Goal: Feedback & Contribution: Submit feedback/report problem

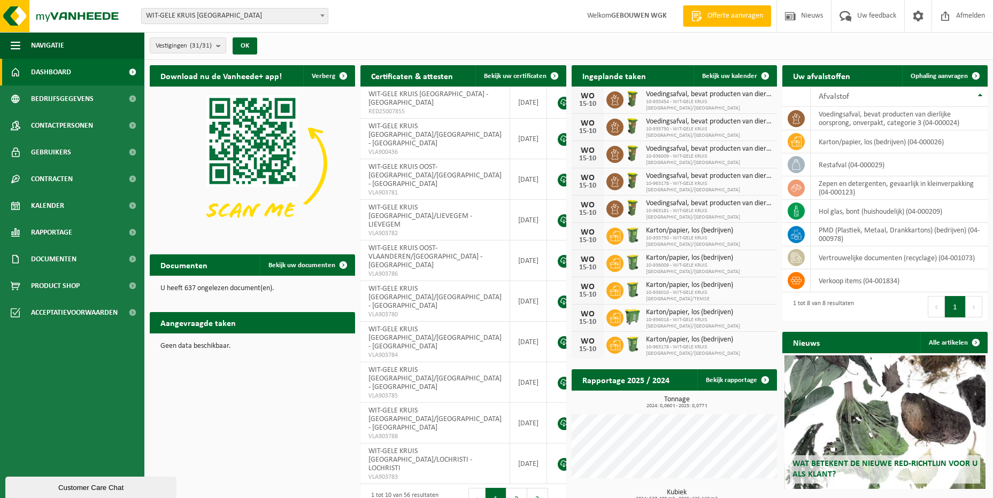
click at [223, 25] on div "Vestiging: WIT-GELE KRUIS OOST-VLAANDEREN WIT-GELE KRUIS OOST-VLAANDEREN/AALST …" at bounding box center [496, 16] width 993 height 33
click at [225, 20] on span "WIT-GELE KRUIS [GEOGRAPHIC_DATA]" at bounding box center [235, 16] width 186 height 15
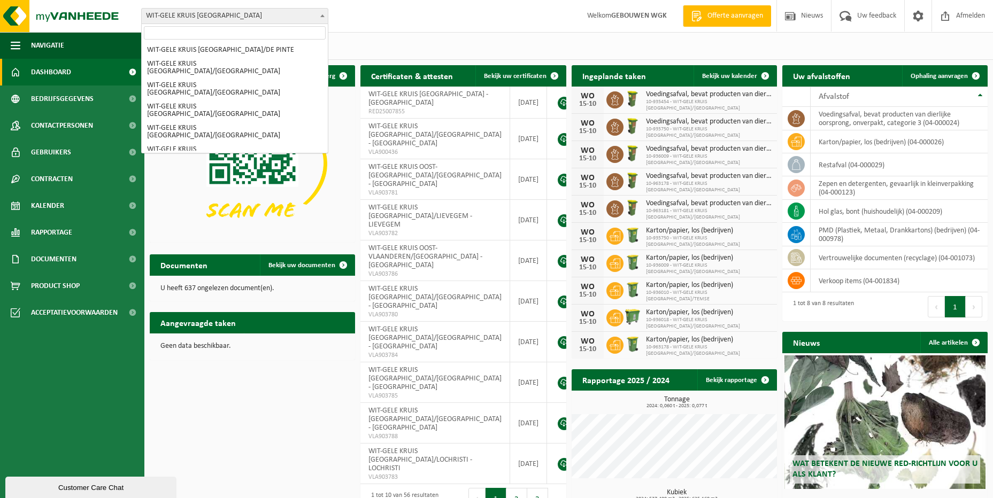
scroll to position [107, 0]
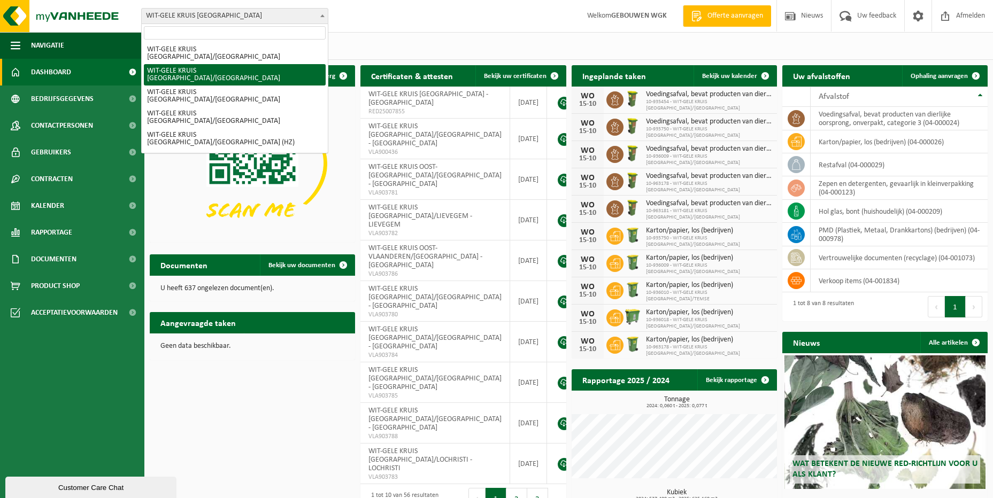
select select "150942"
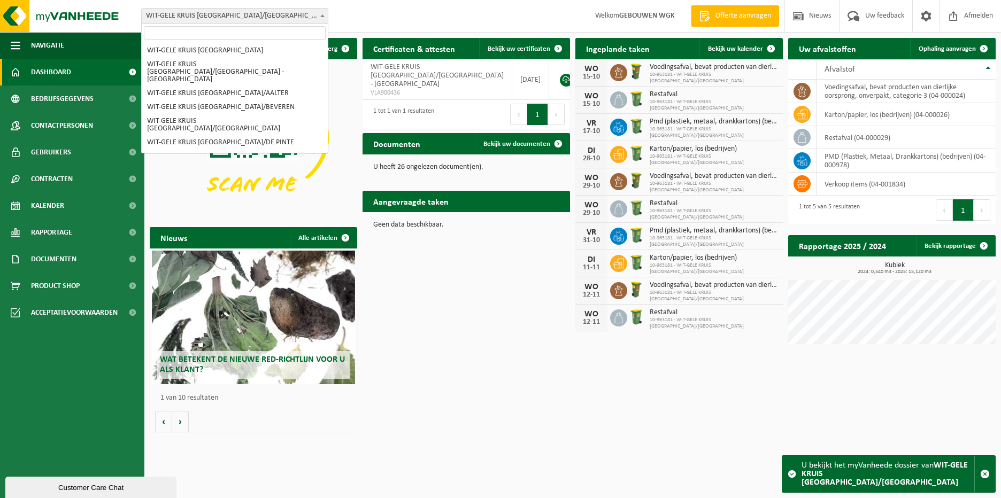
click at [326, 23] on span "WIT-GELE KRUIS [GEOGRAPHIC_DATA]/[GEOGRAPHIC_DATA]" at bounding box center [235, 16] width 186 height 15
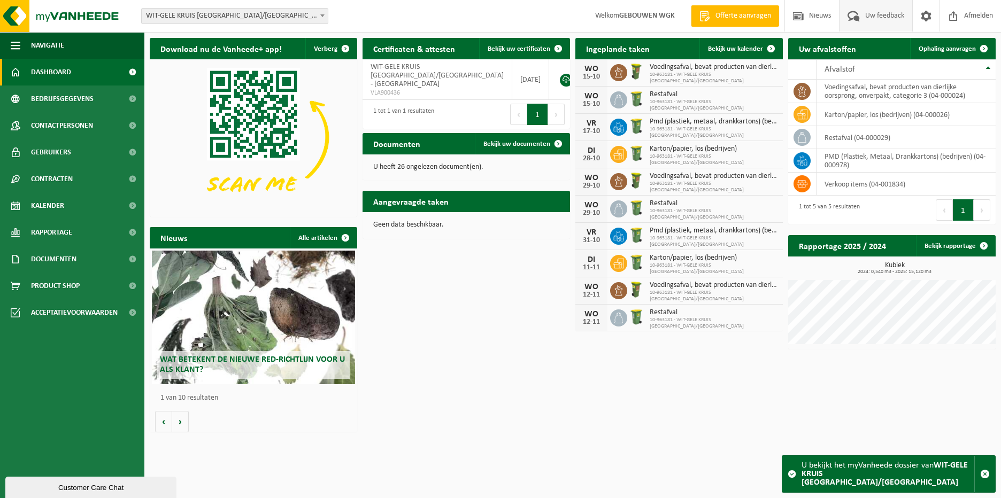
click at [883, 22] on span "Uw feedback" at bounding box center [885, 16] width 44 height 32
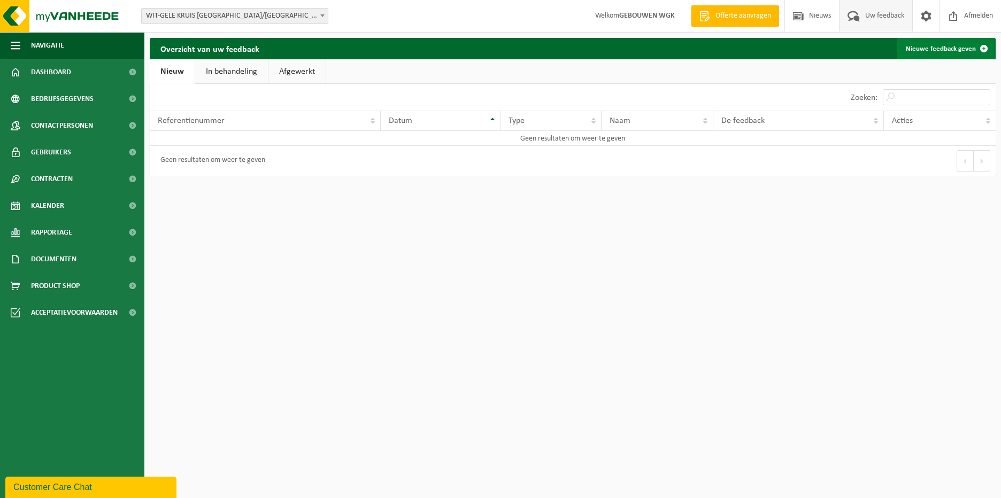
click at [927, 45] on link "Nieuwe feedback geven" at bounding box center [945, 48] width 97 height 21
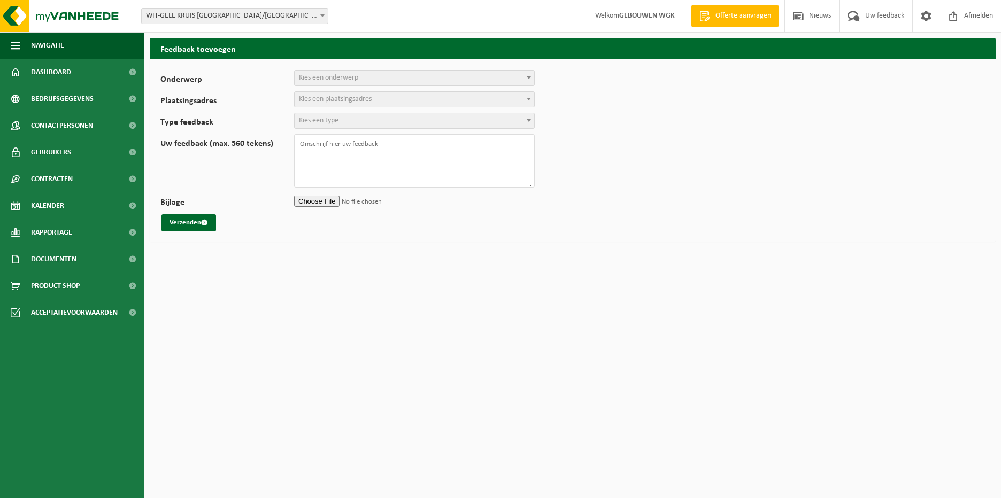
select select
click at [360, 70] on div "Onderwerp Planning Administratie myVanheede Verkoop Kwaliteit Schadegeval melde…" at bounding box center [573, 150] width 846 height 183
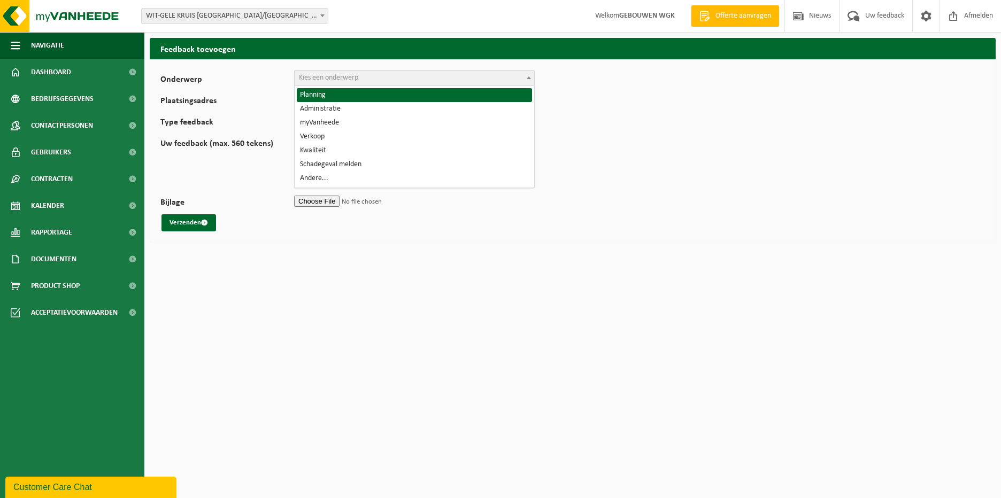
click at [358, 74] on span "Kies een onderwerp" at bounding box center [328, 78] width 59 height 8
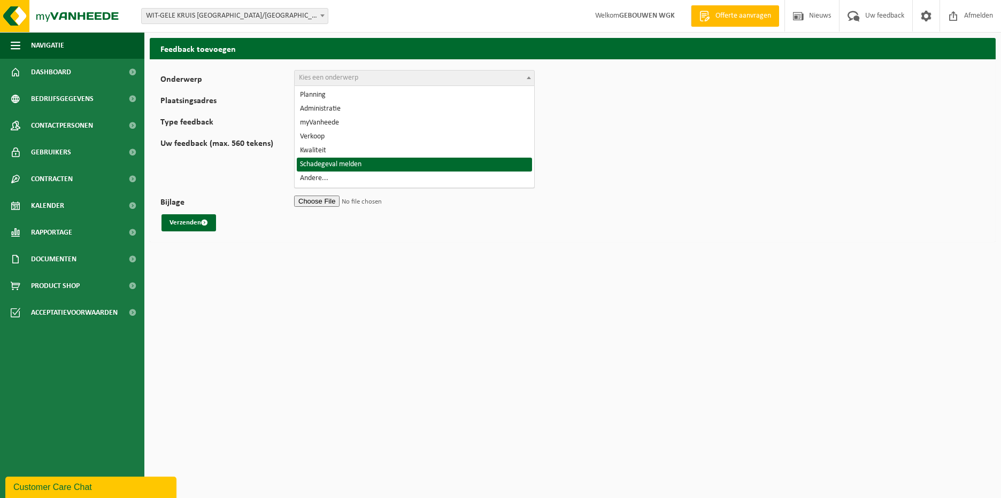
select select "31"
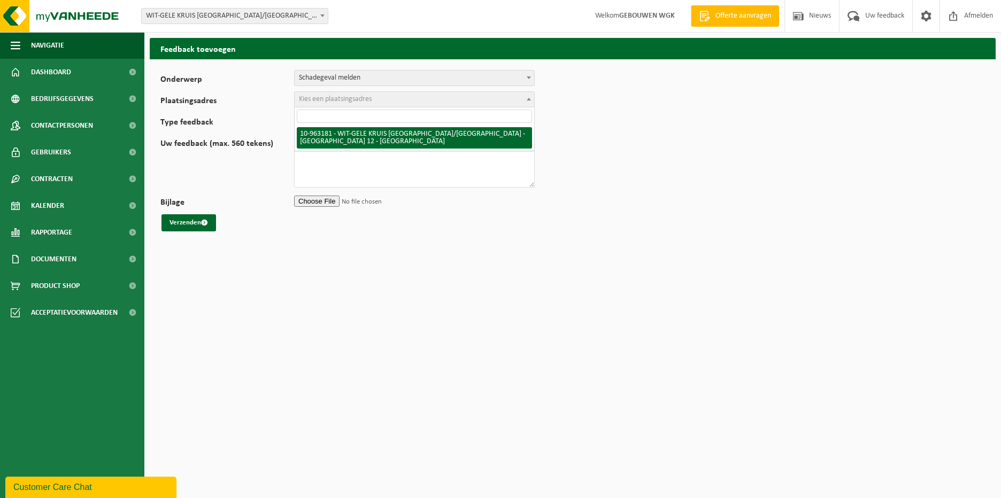
click at [354, 103] on span "Kies een plaatsingsadres" at bounding box center [335, 99] width 73 height 8
select select "150942"
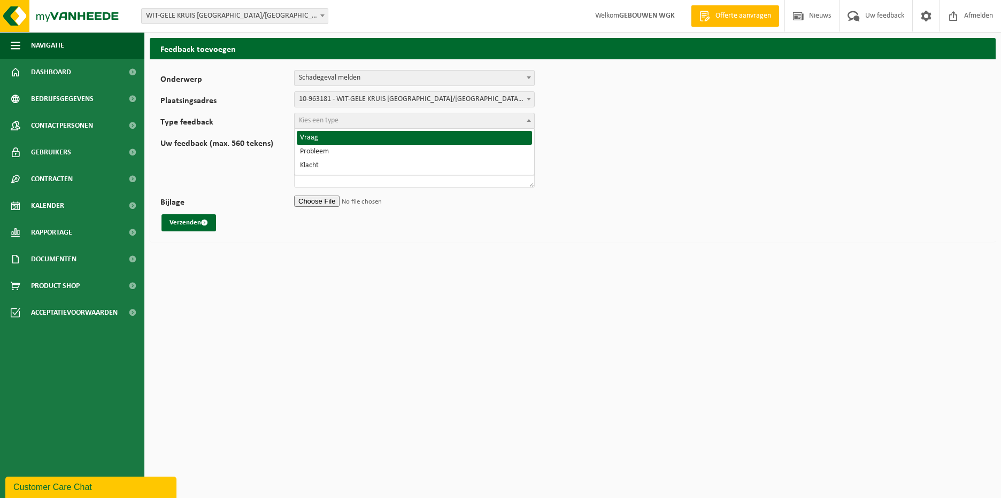
click at [355, 123] on span "Kies een type" at bounding box center [415, 120] width 240 height 15
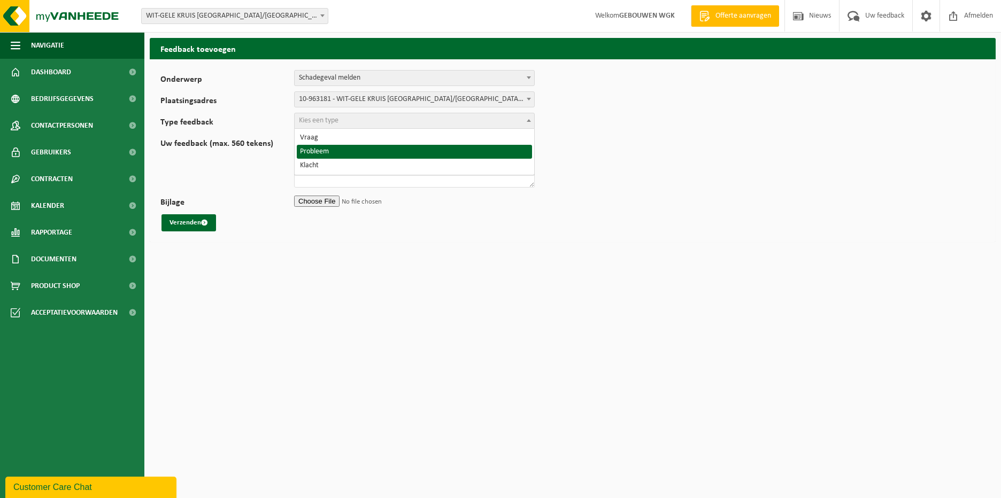
select select "ISS"
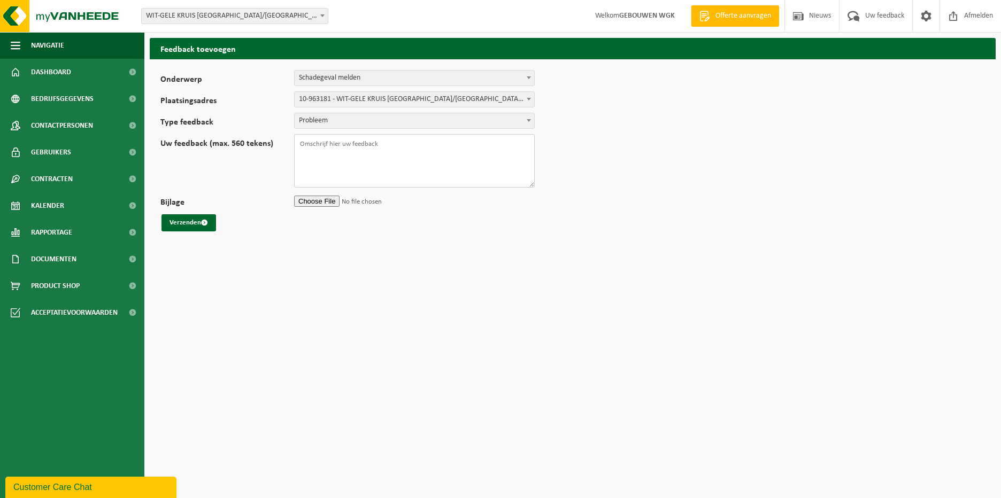
click at [350, 155] on textarea "Uw feedback (max. 560 tekens)" at bounding box center [414, 160] width 241 height 53
click at [367, 148] on textarea "Beste" at bounding box center [414, 160] width 241 height 53
type textarea "Beste Het slot van onze PMD container in WGK Dendermonde functioneert niet meer…"
click at [329, 202] on input "Bijlage" at bounding box center [414, 201] width 241 height 16
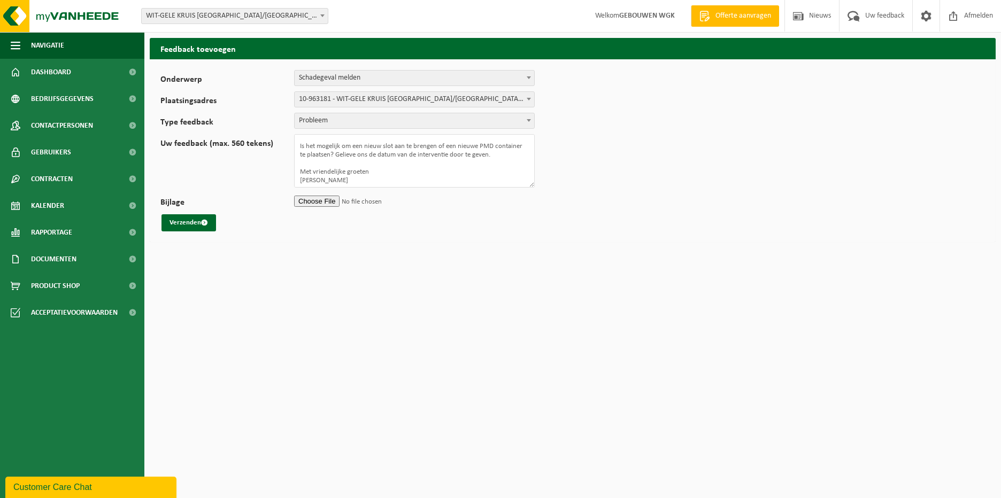
type input "C:\fakepath\20251015_082333.jpg"
click at [332, 199] on input "Bijlage" at bounding box center [414, 201] width 241 height 16
click at [414, 186] on textarea "Beste Het slot van onze PMD container in WGK [GEOGRAPHIC_DATA] functioneert nie…" at bounding box center [414, 160] width 241 height 53
click at [204, 226] on span "submit" at bounding box center [204, 222] width 7 height 7
